Goal: Task Accomplishment & Management: Manage account settings

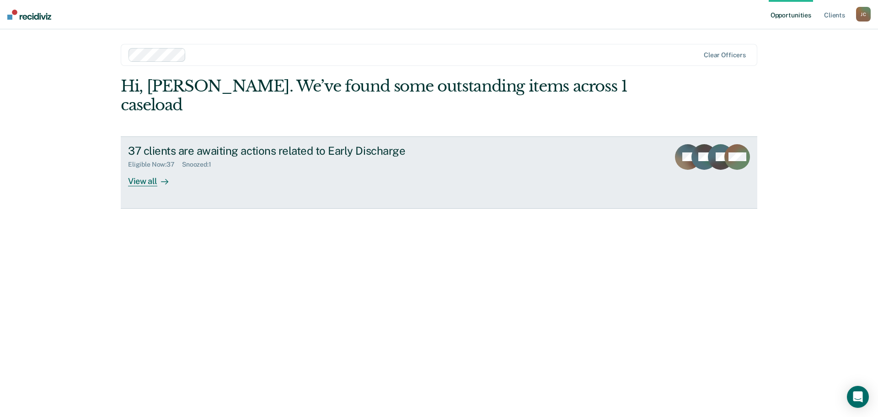
click at [143, 168] on div "View all" at bounding box center [153, 177] width 51 height 18
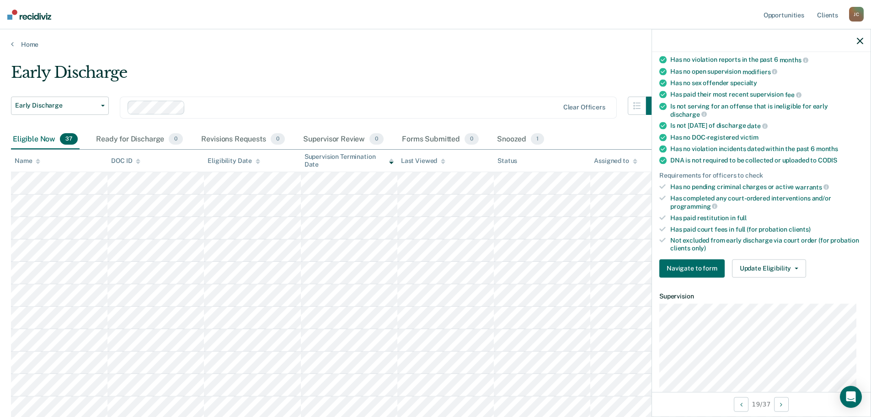
scroll to position [137, 0]
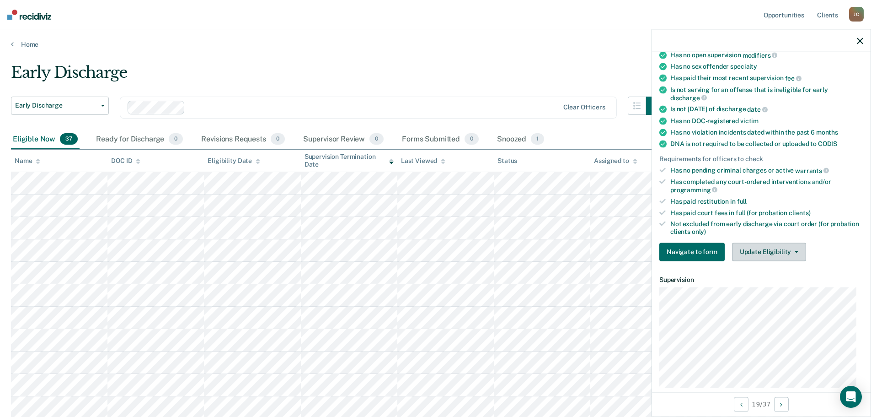
click at [778, 251] on button "Update Eligibility" at bounding box center [769, 251] width 74 height 18
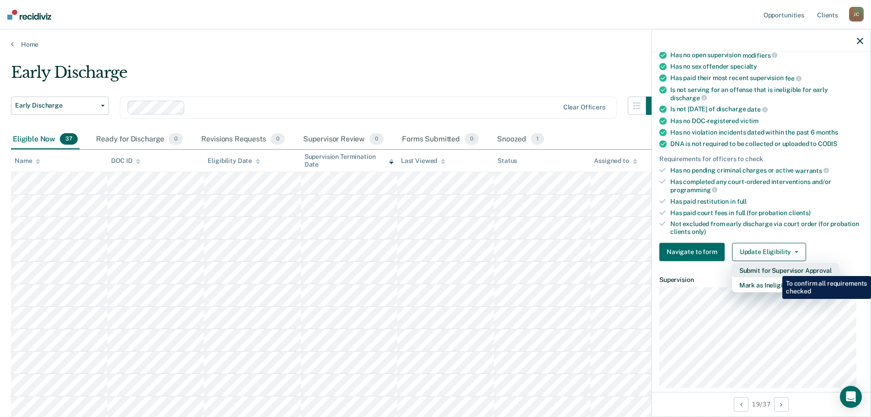
click at [776, 269] on button "Submit for Supervisor Approval" at bounding box center [785, 270] width 107 height 15
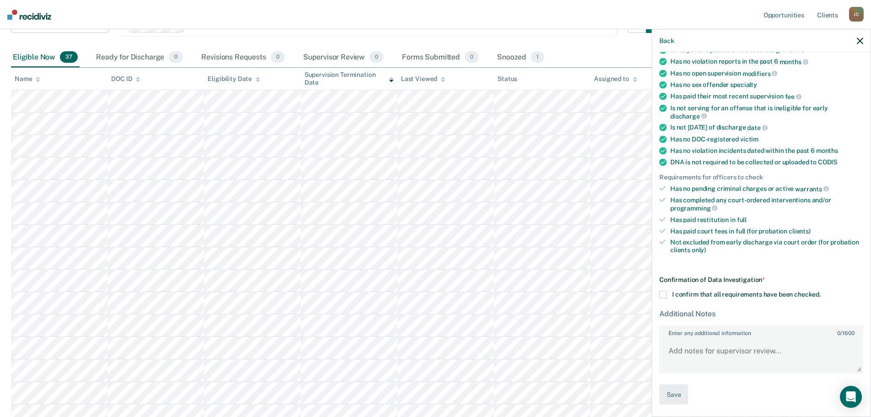
scroll to position [91, 0]
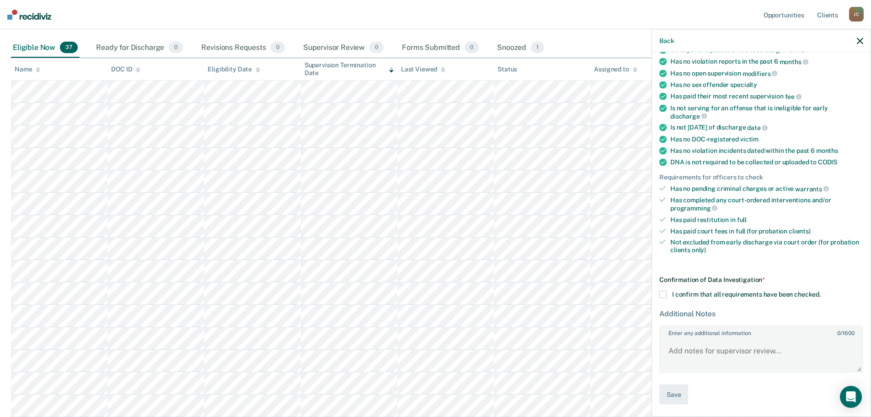
click at [667, 295] on label "I confirm that all requirements have been checked." at bounding box center [762, 293] width 204 height 7
click at [821, 290] on input "I confirm that all requirements have been checked." at bounding box center [821, 290] width 0 height 0
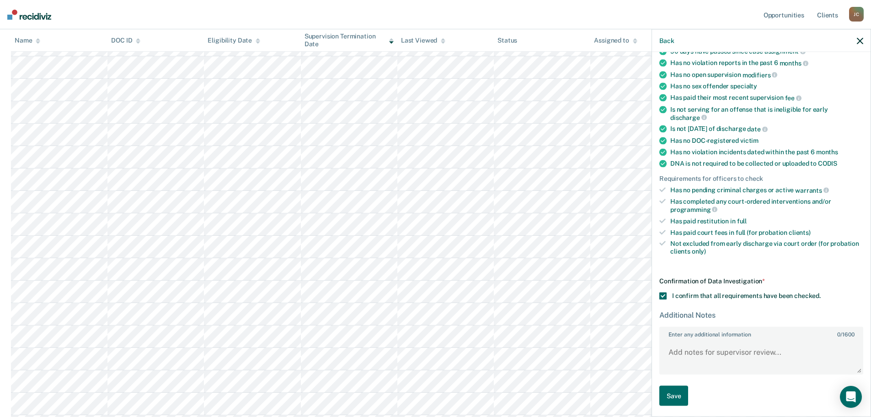
scroll to position [119, 0]
click at [670, 391] on button "Save" at bounding box center [674, 394] width 29 height 21
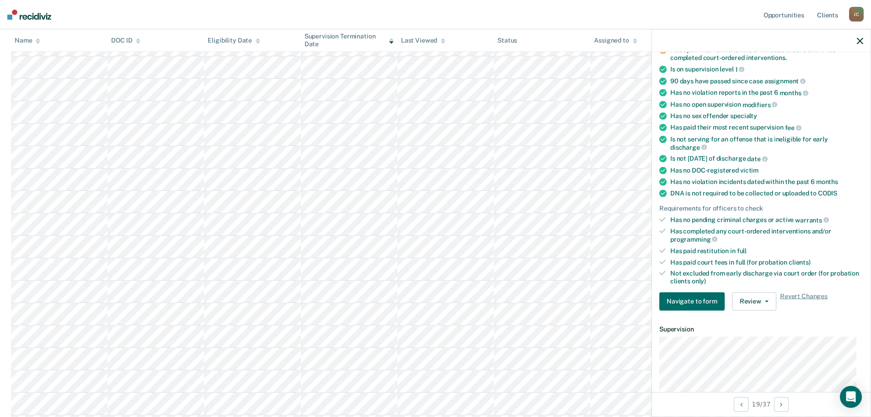
scroll to position [91, 0]
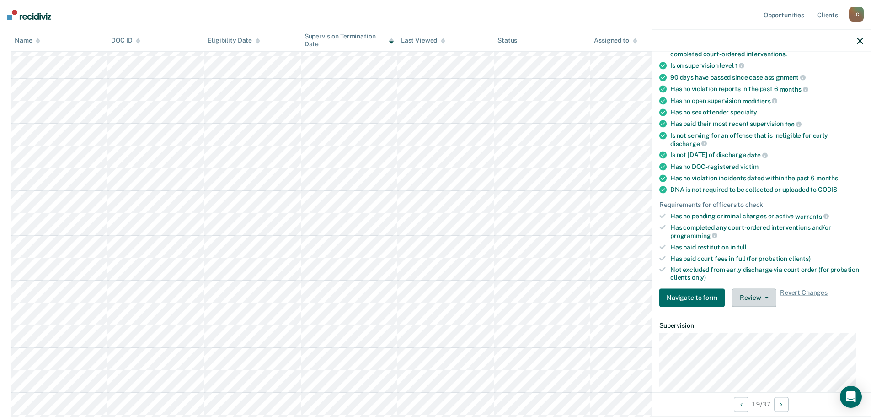
click at [749, 299] on button "Review" at bounding box center [754, 297] width 44 height 18
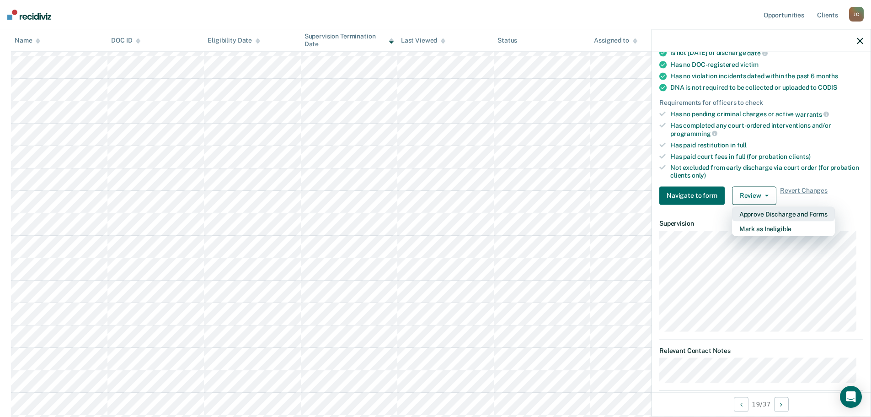
scroll to position [210, 0]
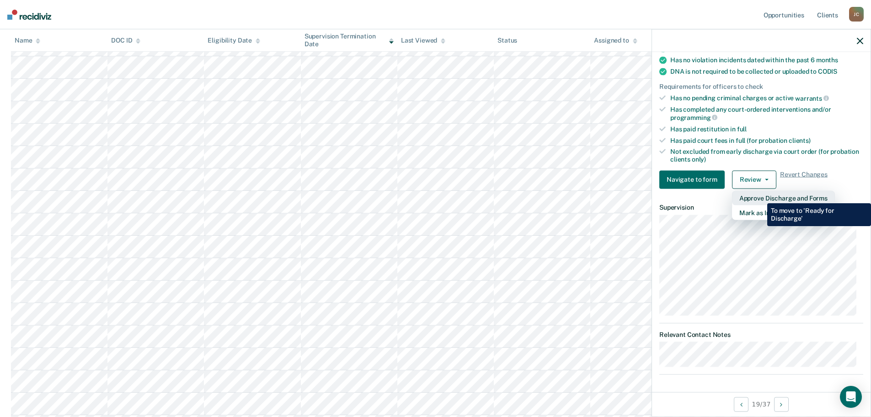
click at [761, 196] on button "Approve Discharge and Forms" at bounding box center [783, 197] width 103 height 15
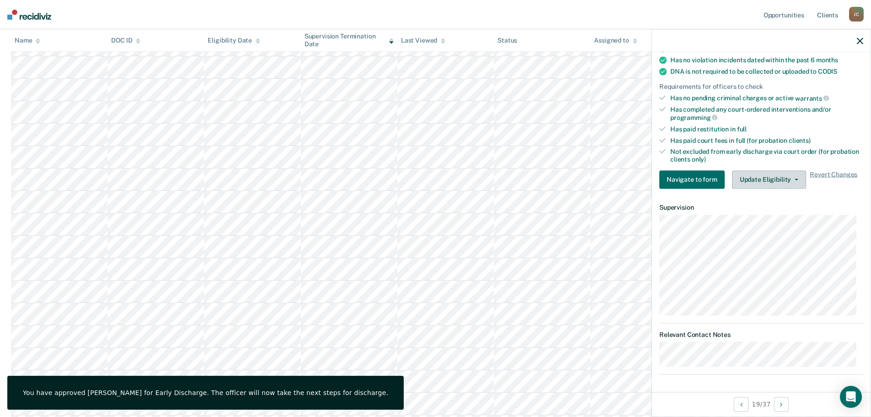
click at [791, 179] on span "button" at bounding box center [794, 179] width 7 height 2
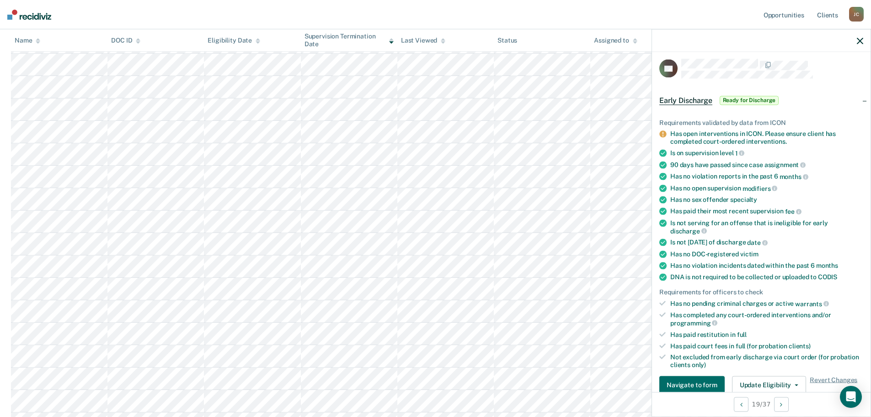
scroll to position [0, 0]
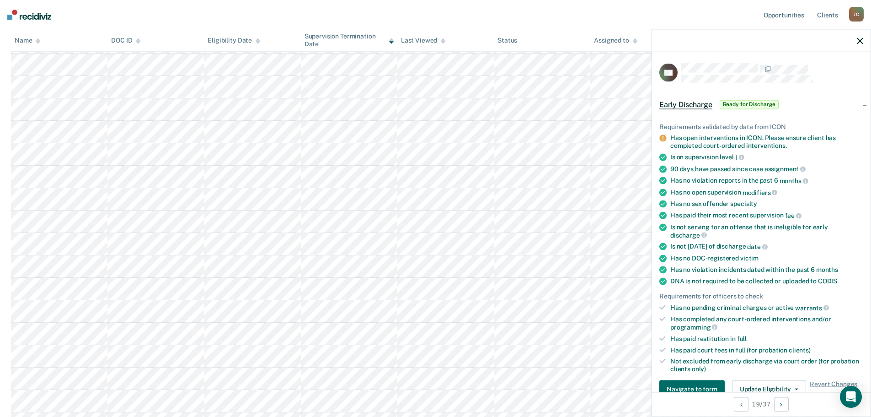
click at [742, 105] on span "Ready for Discharge" at bounding box center [749, 104] width 59 height 9
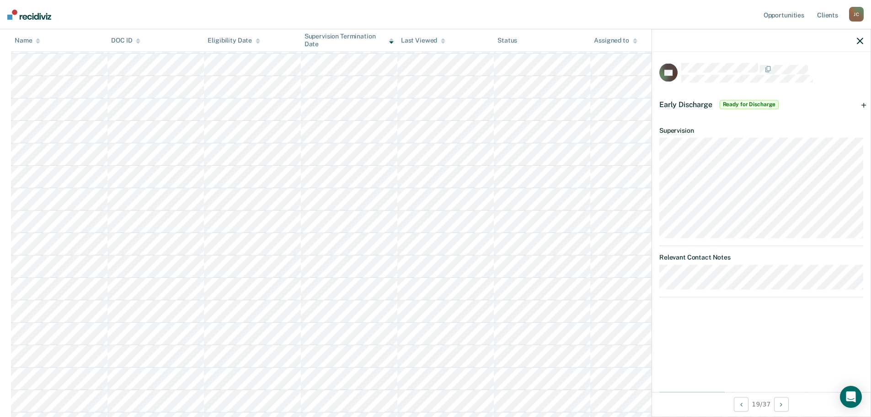
click at [742, 106] on span "Ready for Discharge" at bounding box center [749, 104] width 59 height 9
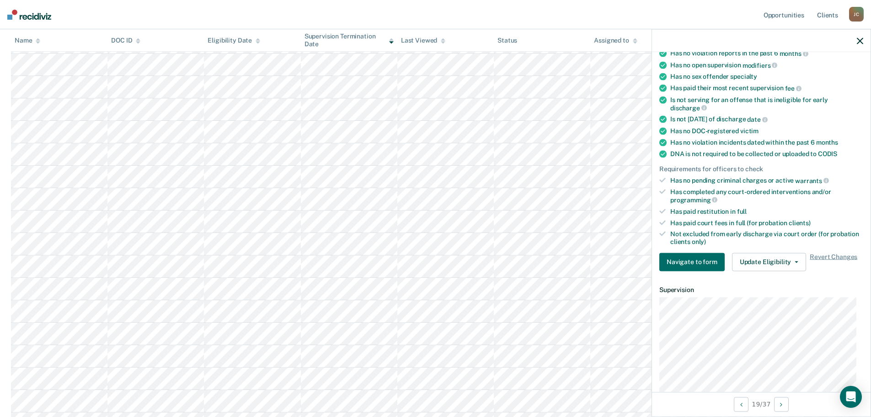
scroll to position [137, 0]
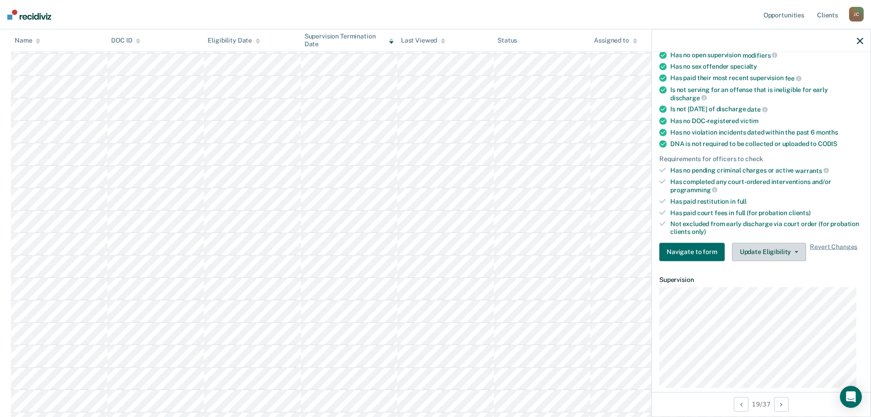
click at [795, 251] on icon "button" at bounding box center [797, 252] width 4 height 2
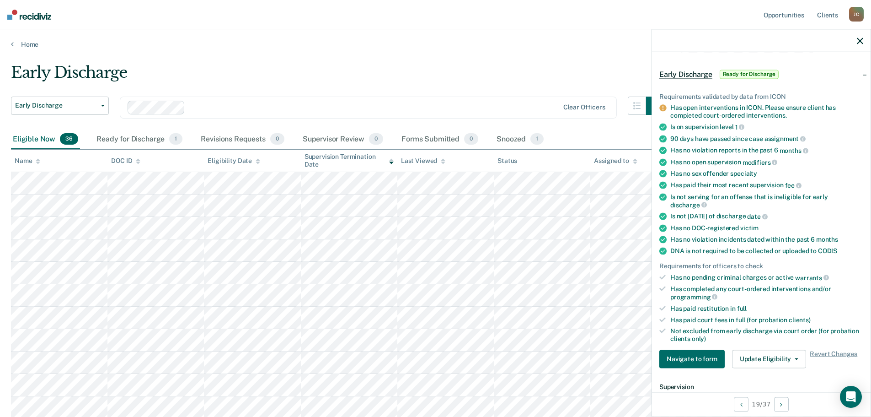
scroll to position [46, 0]
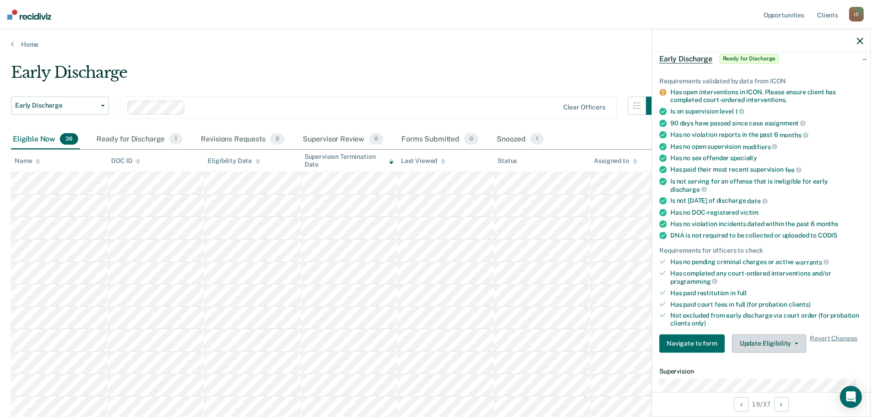
click at [790, 344] on button "Update Eligibility" at bounding box center [769, 343] width 74 height 18
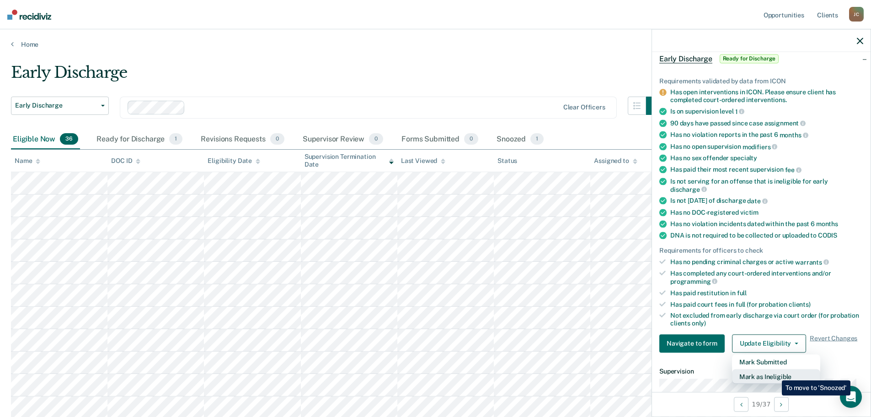
click at [775, 373] on button "Mark as Ineligible" at bounding box center [776, 376] width 88 height 15
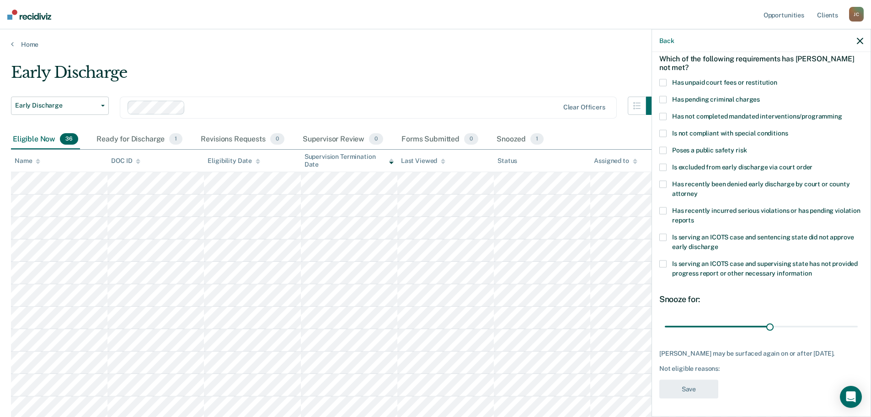
click at [665, 79] on span at bounding box center [663, 82] width 7 height 7
click at [778, 79] on input "Has unpaid court fees or restitution" at bounding box center [778, 79] width 0 height 0
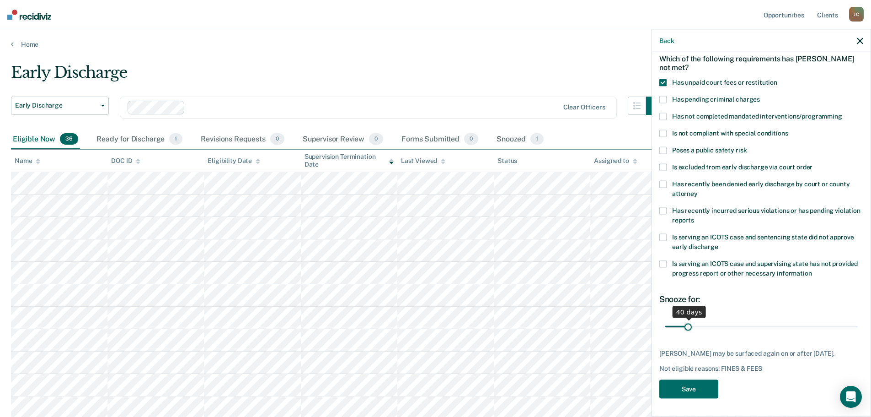
drag, startPoint x: 683, startPoint y: 324, endPoint x: 688, endPoint y: 323, distance: 5.1
click at [688, 323] on input "range" at bounding box center [761, 326] width 193 height 16
drag, startPoint x: 690, startPoint y: 326, endPoint x: 698, endPoint y: 333, distance: 10.4
click at [698, 333] on input "range" at bounding box center [761, 326] width 193 height 16
drag, startPoint x: 696, startPoint y: 324, endPoint x: 688, endPoint y: 331, distance: 10.4
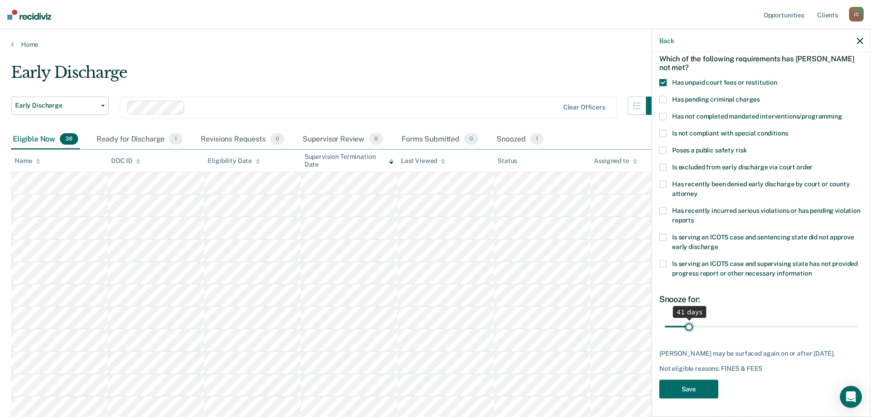
type input "41"
click at [688, 331] on input "range" at bounding box center [761, 326] width 193 height 16
click at [698, 393] on button "Save" at bounding box center [689, 388] width 59 height 19
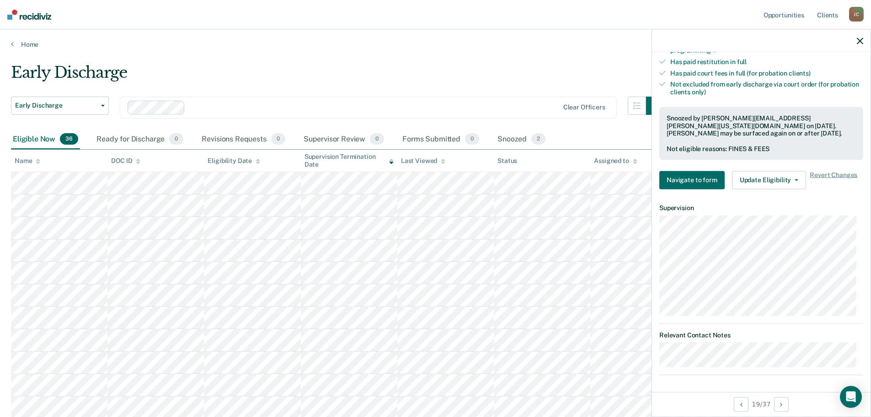
scroll to position [277, 0]
click at [795, 178] on icon "button" at bounding box center [797, 179] width 4 height 2
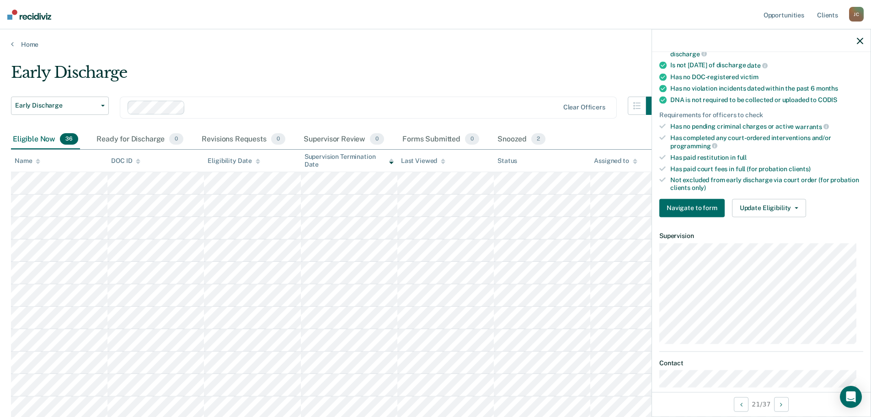
scroll to position [183, 0]
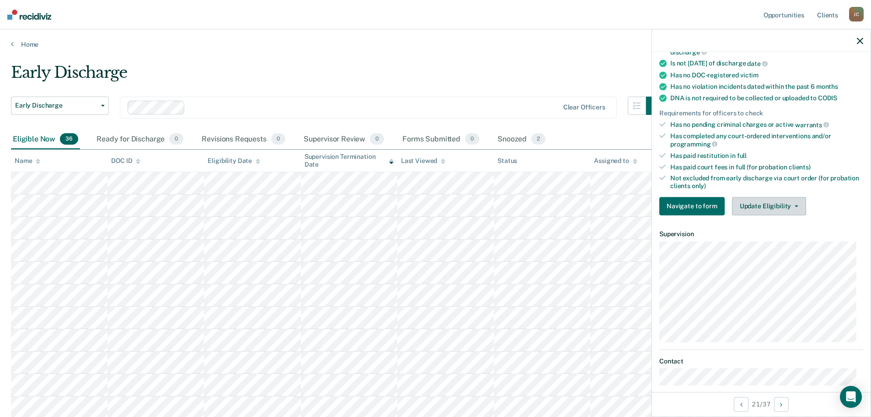
click at [766, 205] on button "Update Eligibility" at bounding box center [769, 206] width 74 height 18
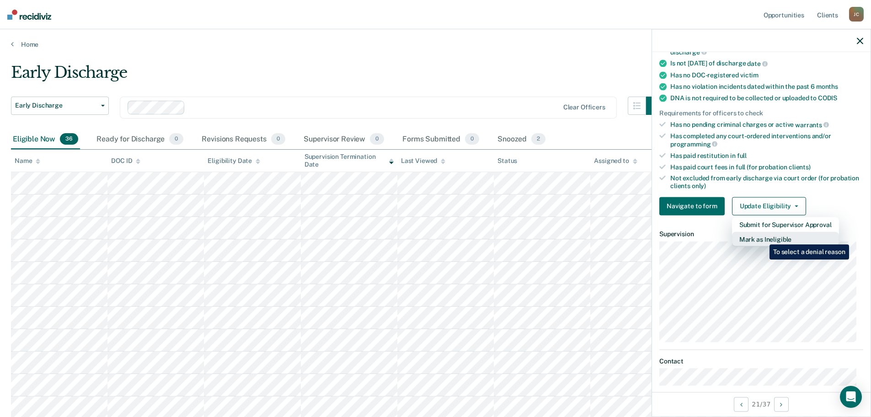
click at [763, 237] on button "Mark as Ineligible" at bounding box center [785, 238] width 107 height 15
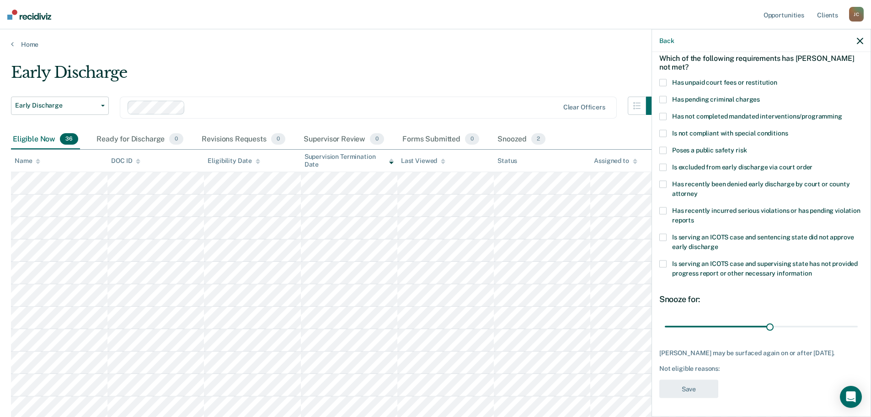
scroll to position [50, 0]
click at [663, 79] on span at bounding box center [663, 82] width 7 height 7
click at [778, 79] on input "Has unpaid court fees or restitution" at bounding box center [778, 79] width 0 height 0
click at [666, 113] on span at bounding box center [663, 116] width 7 height 7
click at [843, 113] on input "Has not completed mandated interventions/programming" at bounding box center [843, 113] width 0 height 0
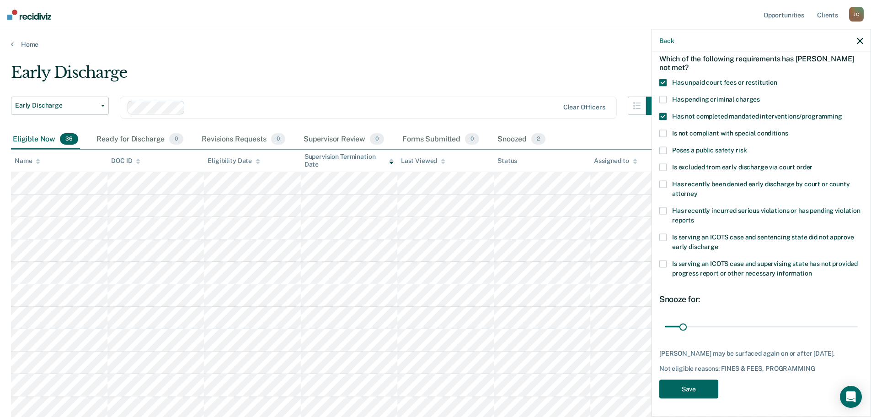
click at [684, 389] on button "Save" at bounding box center [689, 388] width 59 height 19
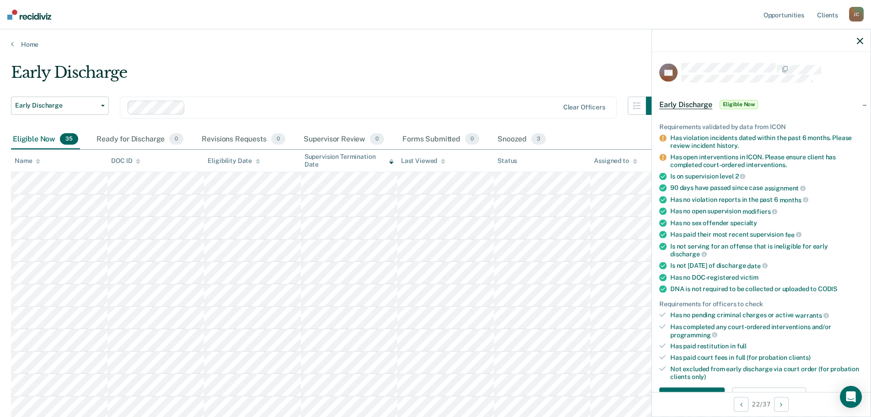
scroll to position [137, 0]
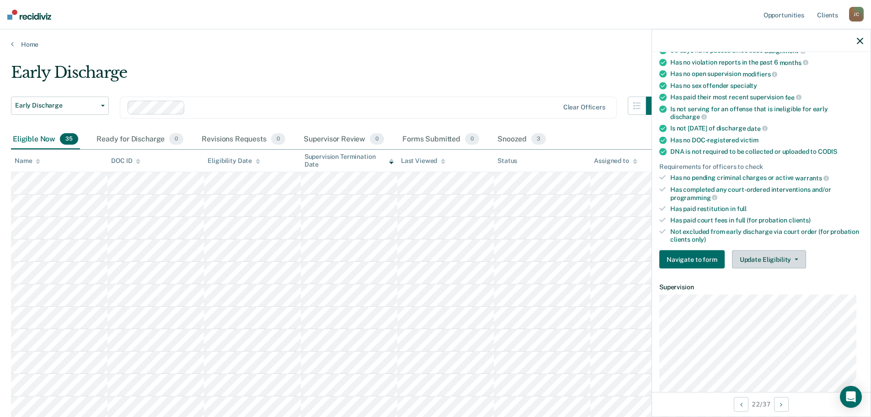
click at [762, 262] on button "Update Eligibility" at bounding box center [769, 259] width 74 height 18
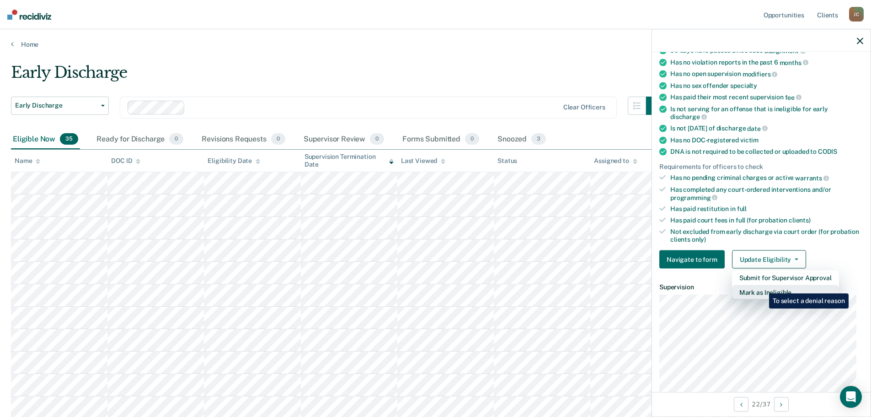
click at [763, 286] on button "Mark as Ineligible" at bounding box center [785, 292] width 107 height 15
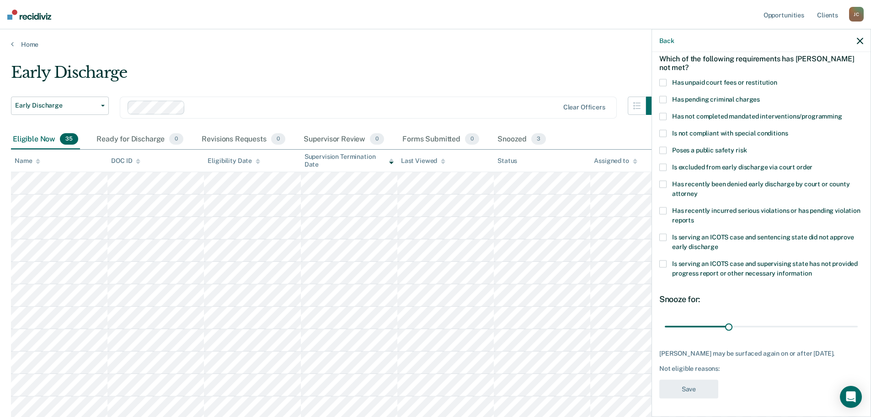
click at [663, 79] on span at bounding box center [663, 82] width 7 height 7
click at [778, 79] on input "Has unpaid court fees or restitution" at bounding box center [778, 79] width 0 height 0
click at [664, 113] on span at bounding box center [663, 116] width 7 height 7
click at [843, 113] on input "Has not completed mandated interventions/programming" at bounding box center [843, 113] width 0 height 0
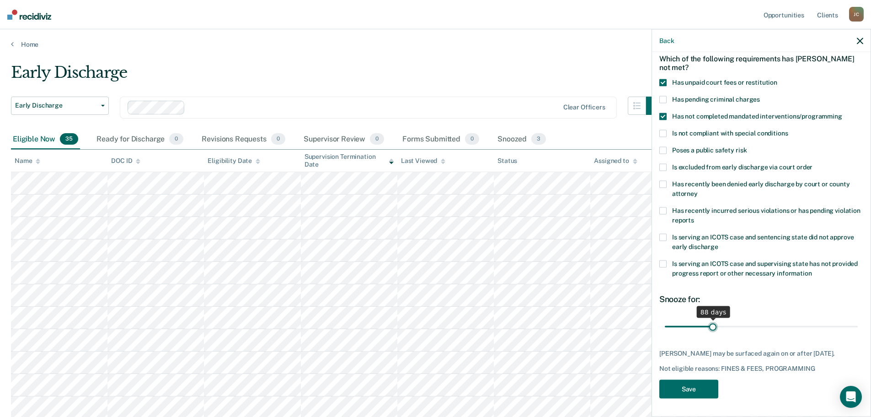
drag, startPoint x: 685, startPoint y: 317, endPoint x: 711, endPoint y: 326, distance: 27.5
type input "88"
click at [711, 326] on input "range" at bounding box center [761, 326] width 193 height 16
click at [694, 384] on button "Save" at bounding box center [689, 388] width 59 height 19
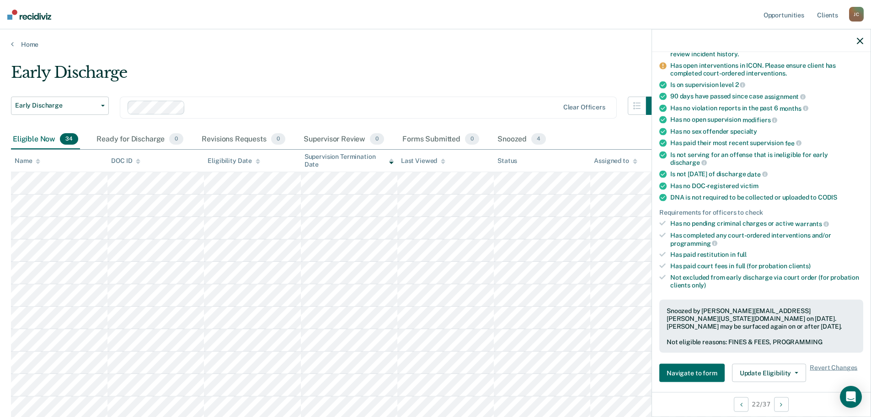
scroll to position [0, 0]
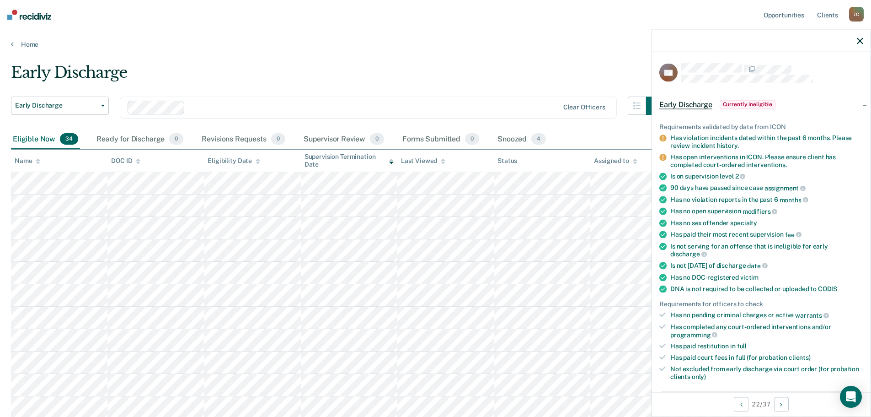
click at [449, 69] on div "Early Discharge" at bounding box center [338, 76] width 654 height 26
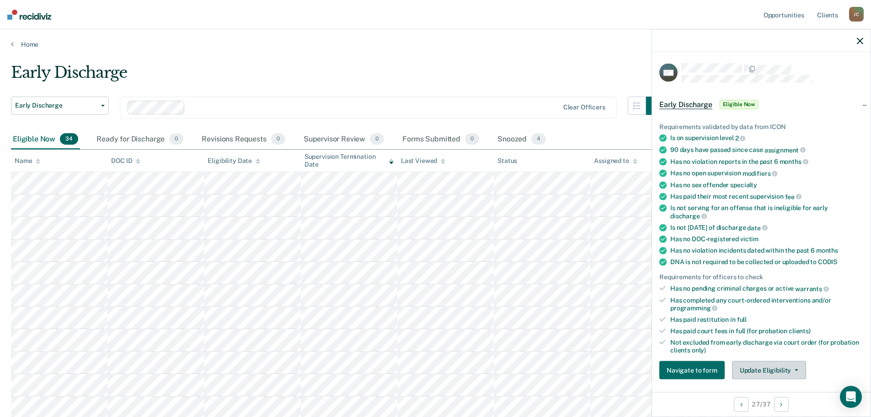
click at [765, 363] on button "Update Eligibility" at bounding box center [769, 370] width 74 height 18
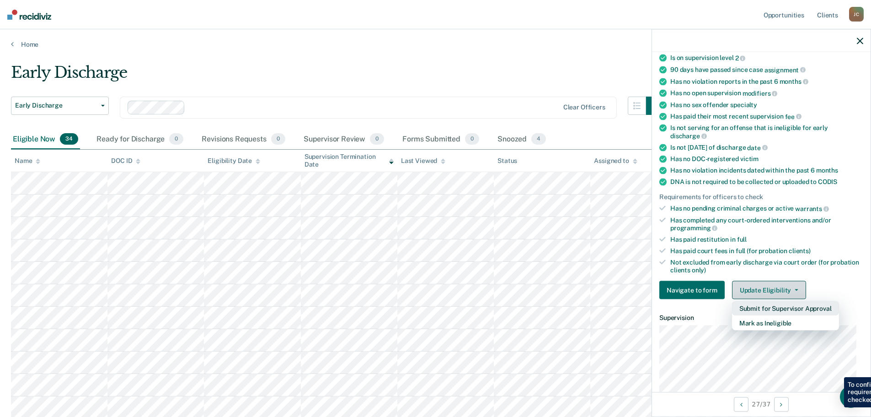
scroll to position [95, 0]
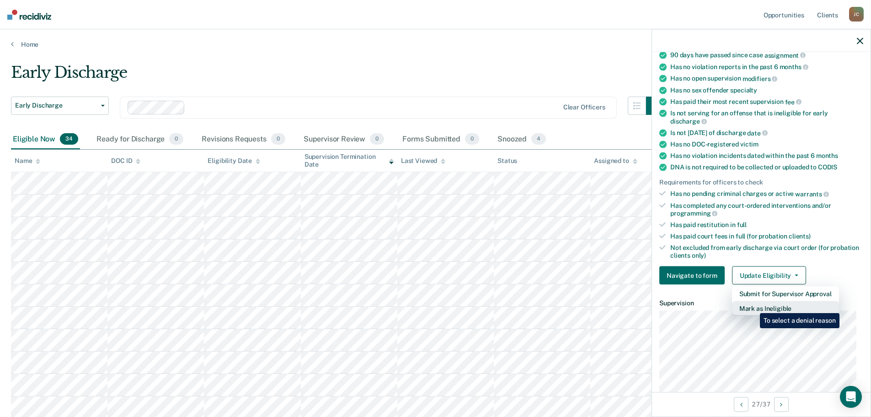
click at [753, 306] on button "Mark as Ineligible" at bounding box center [785, 308] width 107 height 15
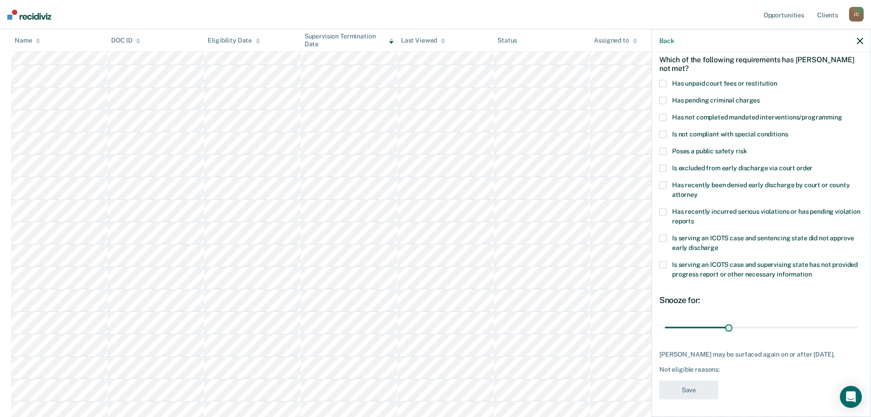
scroll to position [229, 0]
click at [664, 150] on span at bounding box center [663, 150] width 7 height 7
click at [747, 147] on input "Poses a public safety risk" at bounding box center [747, 147] width 0 height 0
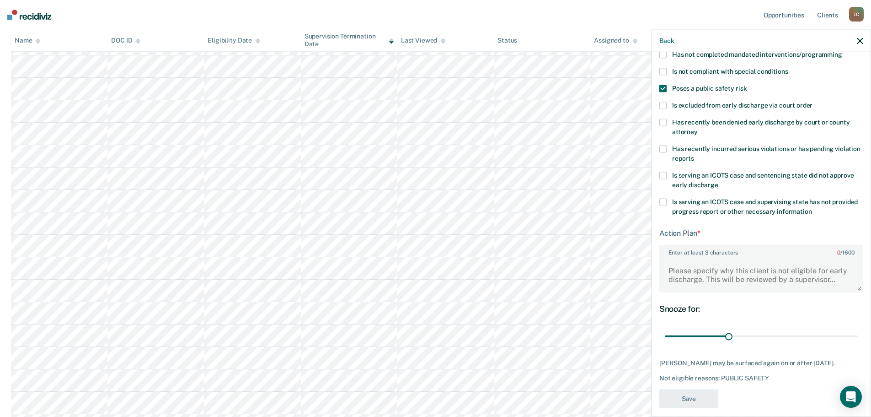
scroll to position [113, 0]
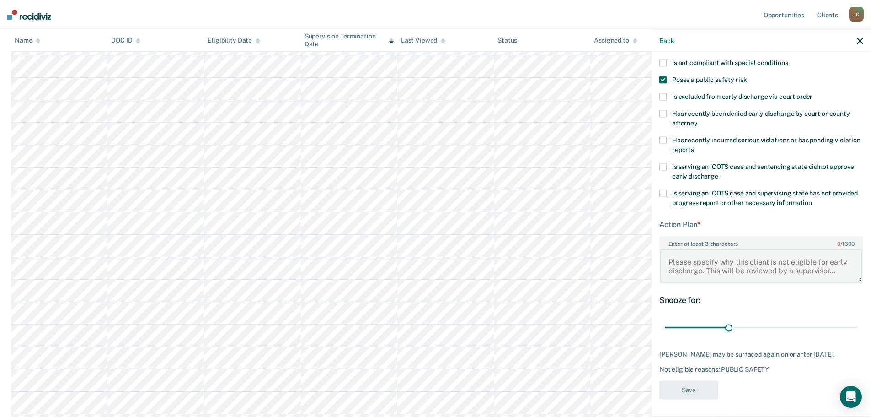
click at [711, 266] on textarea "Enter at least 3 characters 0 / 1600" at bounding box center [762, 266] width 202 height 34
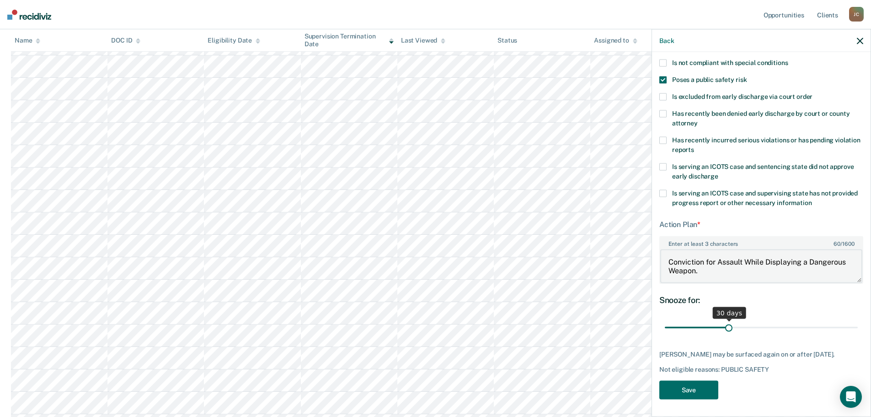
type textarea "Conviction for Assault While Displaying a Dangerous Weapon."
drag, startPoint x: 729, startPoint y: 327, endPoint x: 768, endPoint y: 325, distance: 39.4
click at [768, 325] on input "range" at bounding box center [761, 327] width 193 height 16
type input "50"
click at [768, 328] on input "range" at bounding box center [761, 327] width 193 height 16
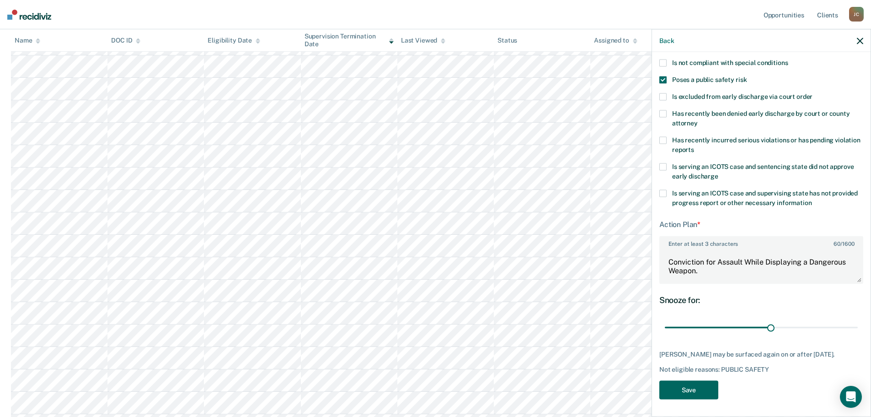
click at [694, 392] on button "Save" at bounding box center [689, 389] width 59 height 19
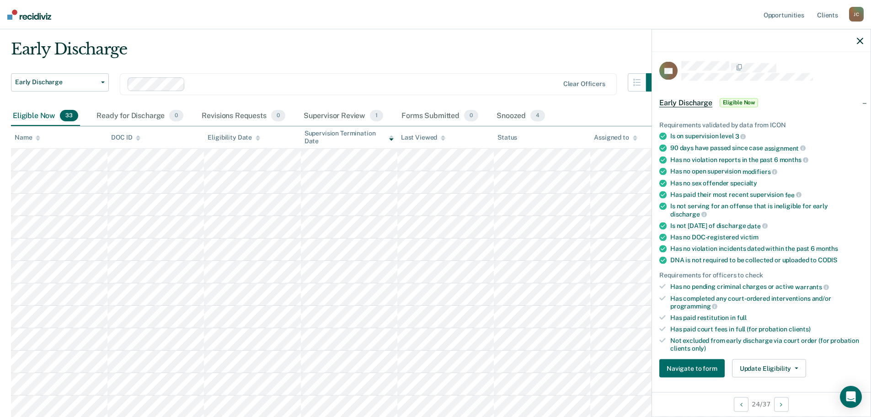
scroll to position [0, 0]
click at [532, 116] on span "4" at bounding box center [538, 116] width 15 height 12
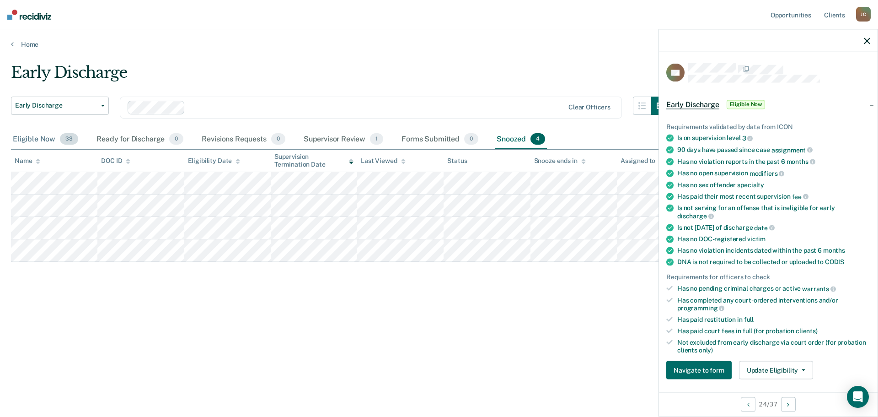
click at [22, 139] on div "Eligible Now 33" at bounding box center [45, 139] width 69 height 20
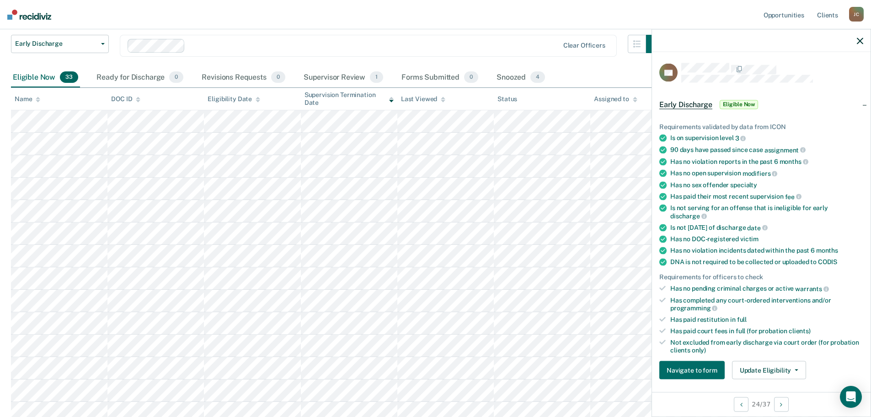
scroll to position [46, 0]
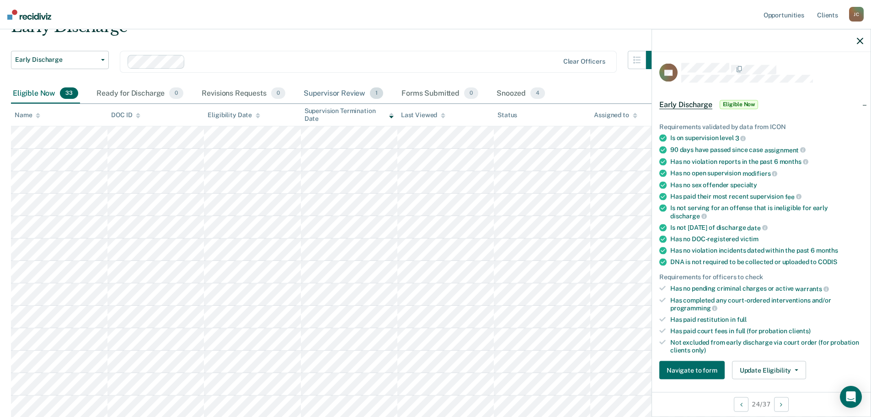
click at [347, 94] on div "Supervisor Review 1" at bounding box center [344, 94] width 84 height 20
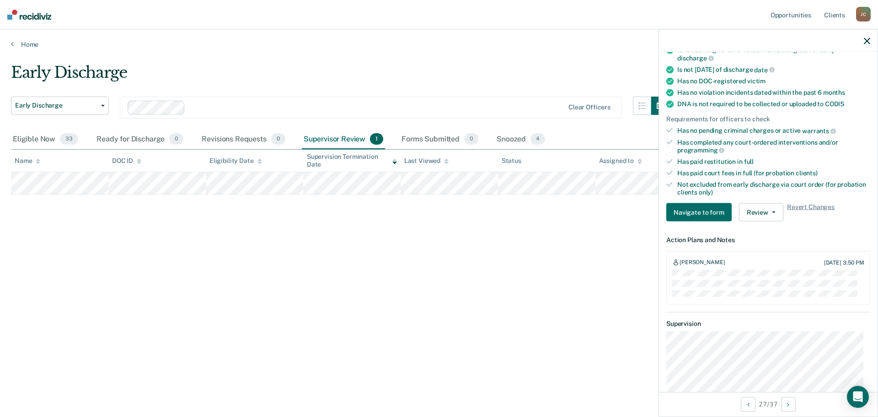
scroll to position [183, 0]
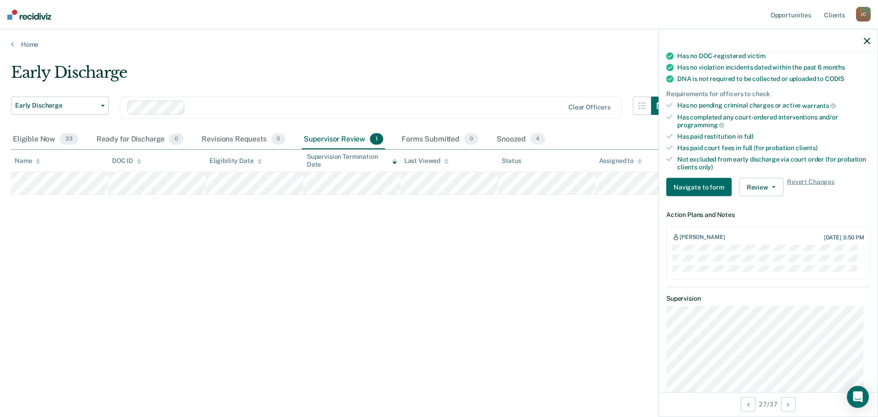
click at [338, 68] on div "Early Discharge" at bounding box center [340, 76] width 659 height 26
